Goal: Task Accomplishment & Management: Manage account settings

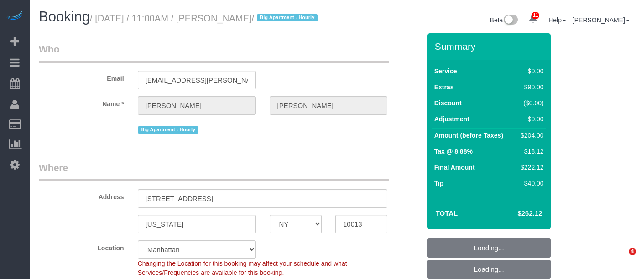
select select "NY"
select select "spot1"
select select "number:89"
select select "number:90"
select select "number:15"
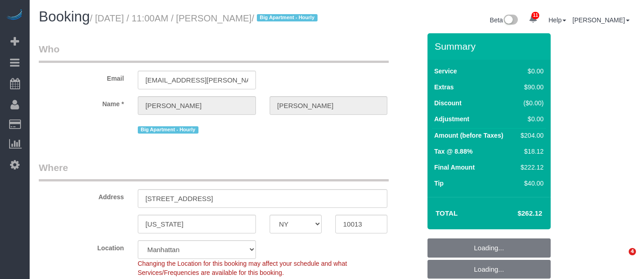
select select "number:5"
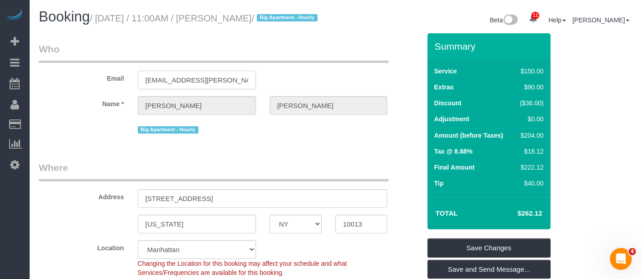
click at [194, 89] on input "marc.brodherson@gmail.com" at bounding box center [197, 80] width 118 height 19
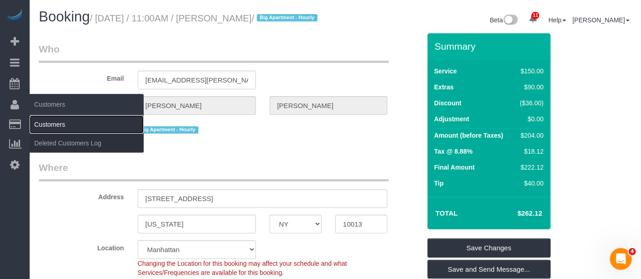
click at [45, 122] on link "Customers" at bounding box center [87, 124] width 114 height 18
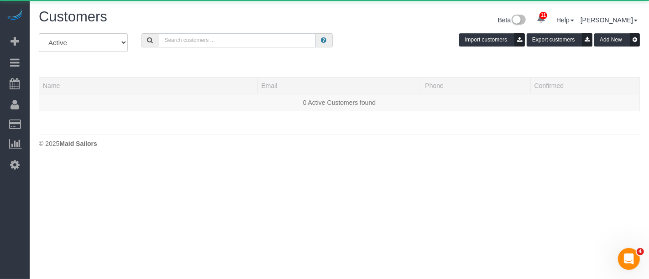
click at [230, 44] on input "text" at bounding box center [237, 40] width 157 height 14
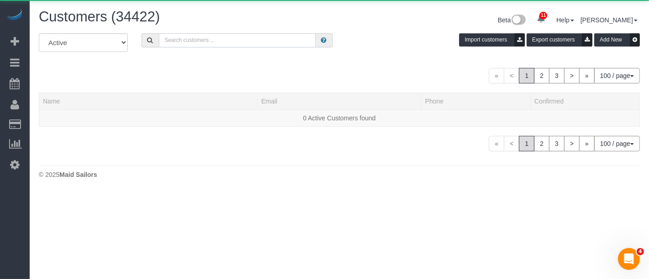
paste input "marc.brodherson@gmail.com"
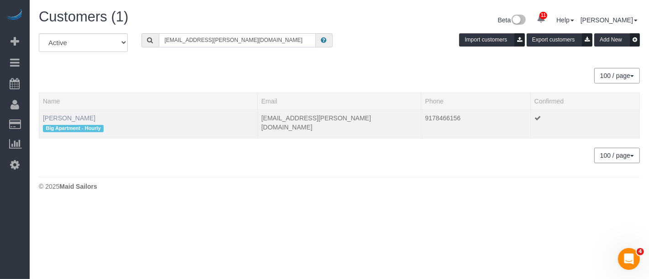
type input "marc.brodherson@gmail.com"
click at [73, 117] on link "Marc Brodherson" at bounding box center [69, 118] width 52 height 7
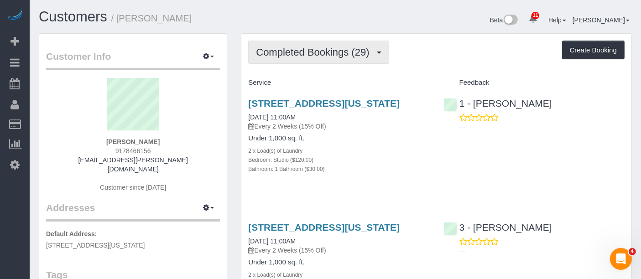
click at [302, 42] on button "Completed Bookings (29)" at bounding box center [318, 52] width 141 height 23
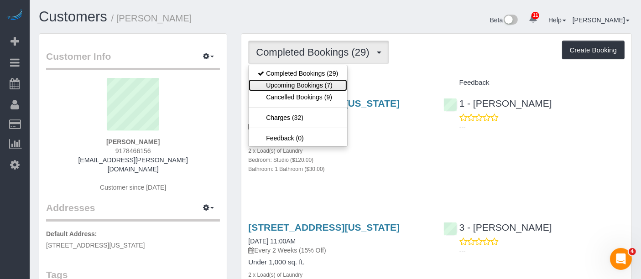
click at [313, 88] on link "Upcoming Bookings (7)" at bounding box center [298, 85] width 99 height 12
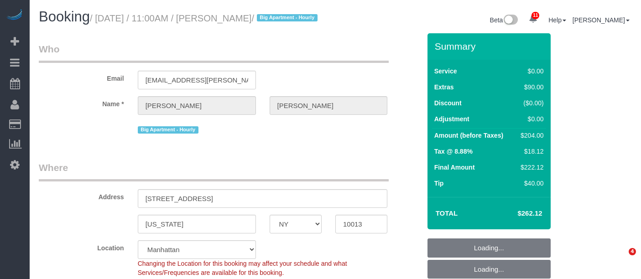
select select "NY"
select select "number:89"
select select "number:90"
select select "number:15"
select select "number:5"
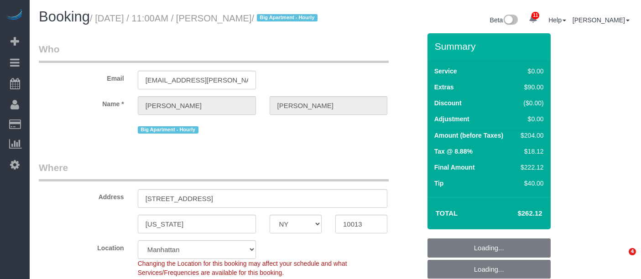
select select "spot1"
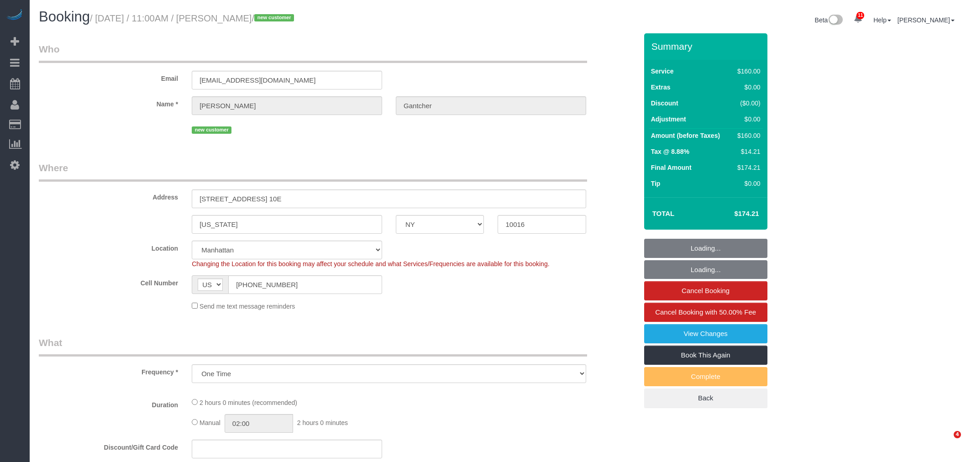
select select "NY"
select select "number:59"
select select "number:73"
select select "number:15"
select select "number:5"
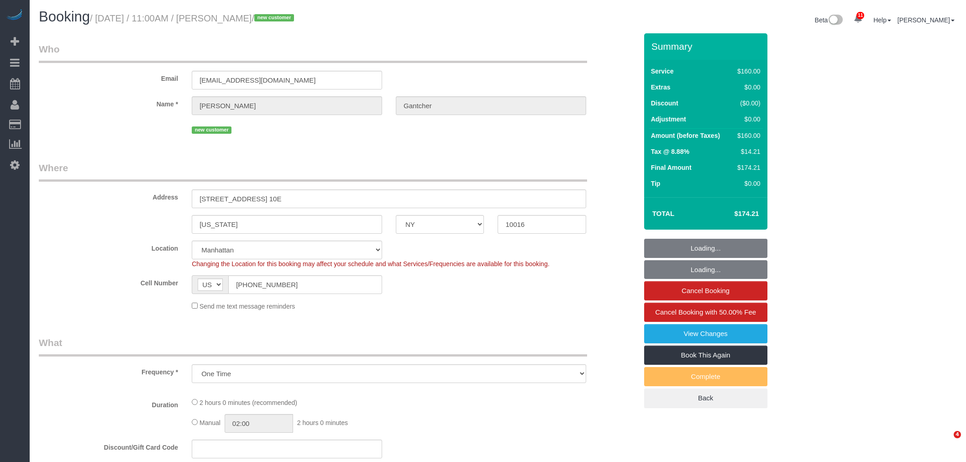
select select "object:1416"
select select "spot1"
